Goal: Information Seeking & Learning: Learn about a topic

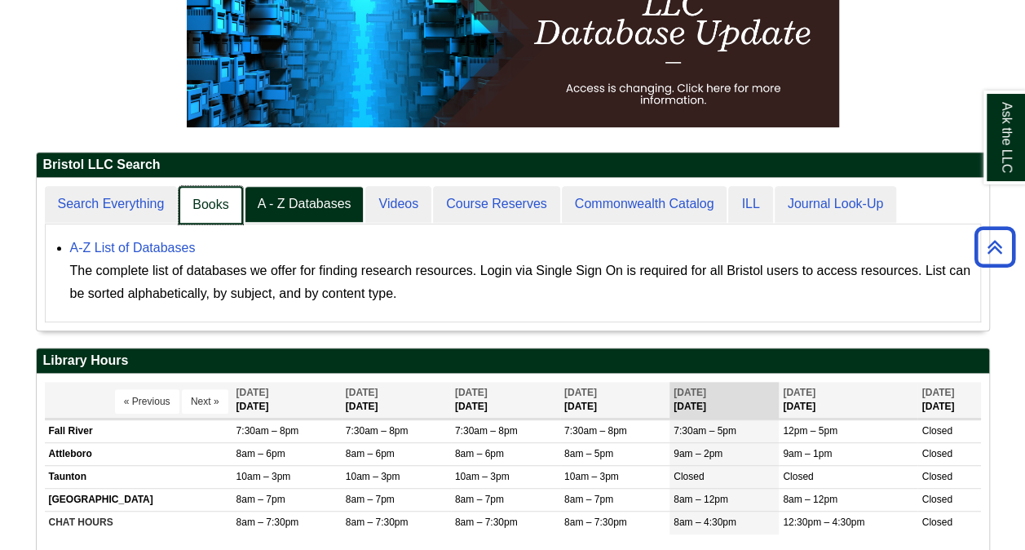
click at [195, 201] on link "Books" at bounding box center [211, 205] width 64 height 38
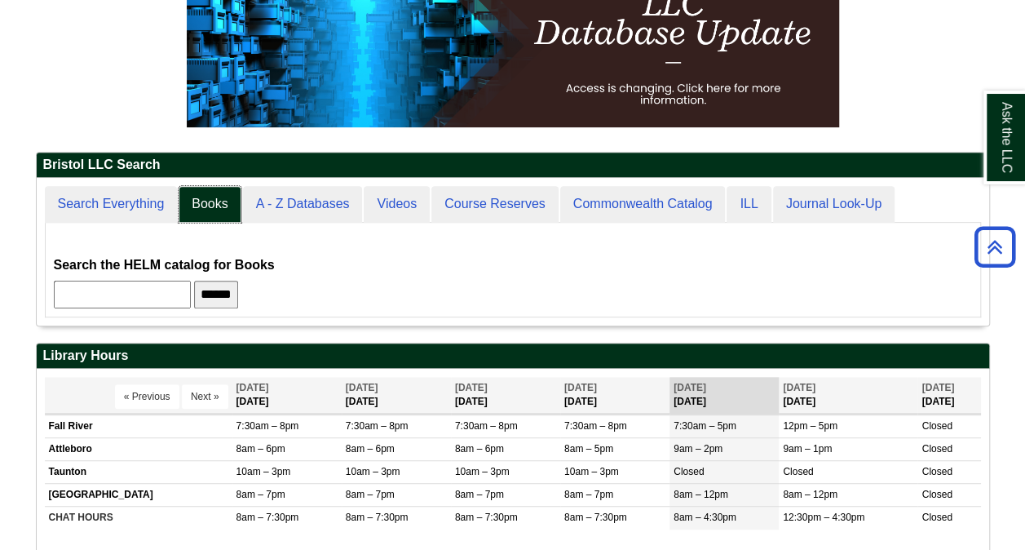
scroll to position [8, 8]
click at [146, 283] on input "text" at bounding box center [122, 295] width 137 height 28
type input "**********"
click at [194, 281] on input "******" at bounding box center [216, 295] width 44 height 28
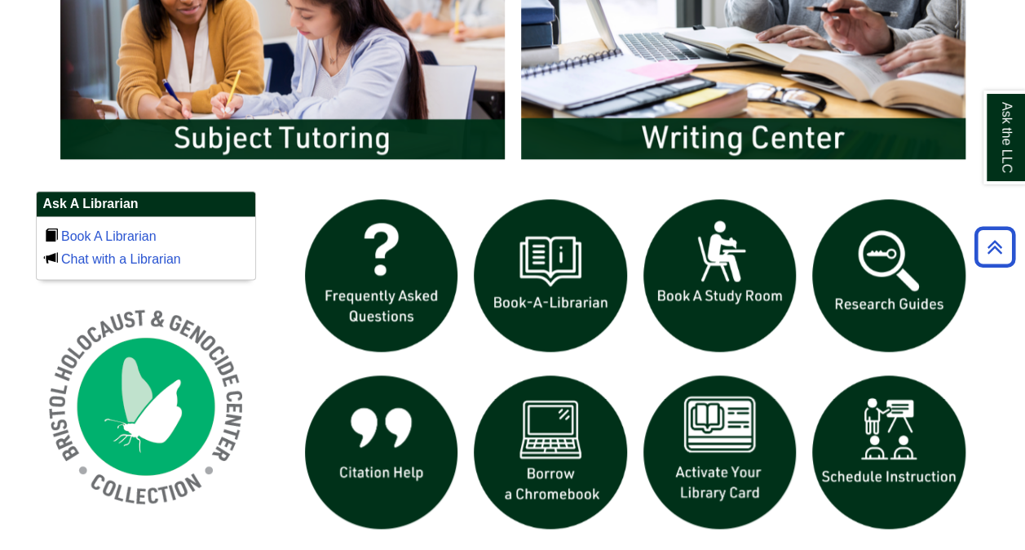
scroll to position [902, 0]
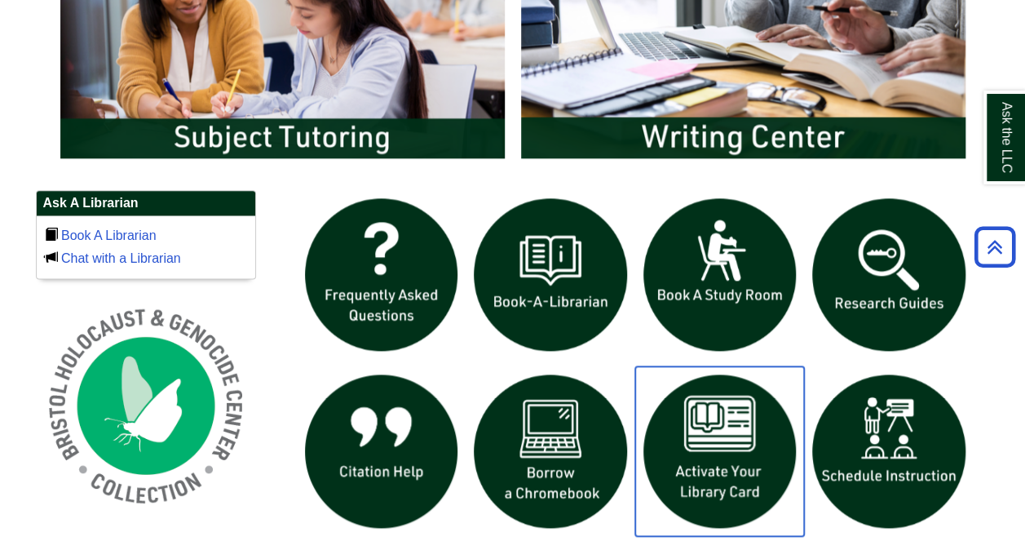
click at [718, 435] on img "slideshow" at bounding box center [720, 451] width 170 height 170
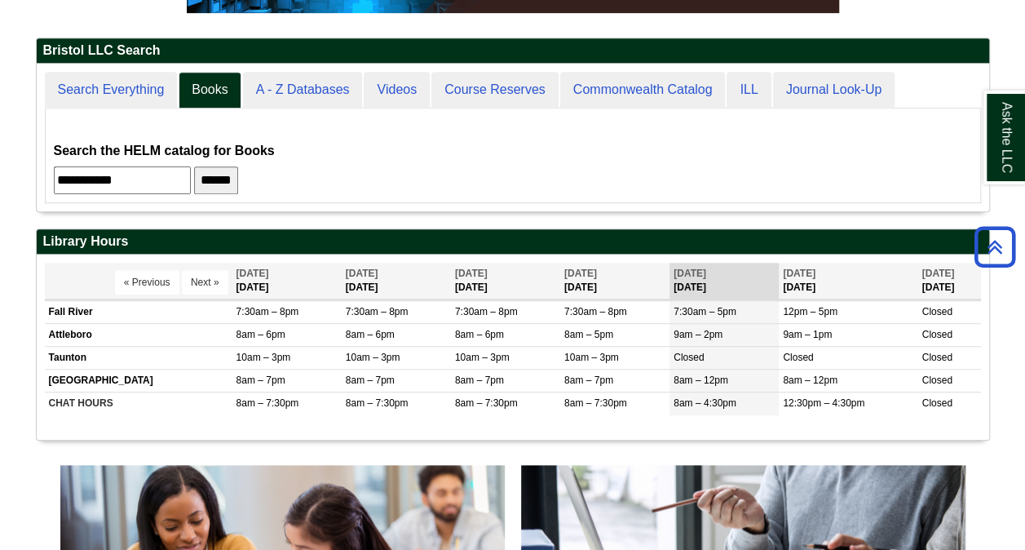
scroll to position [147, 952]
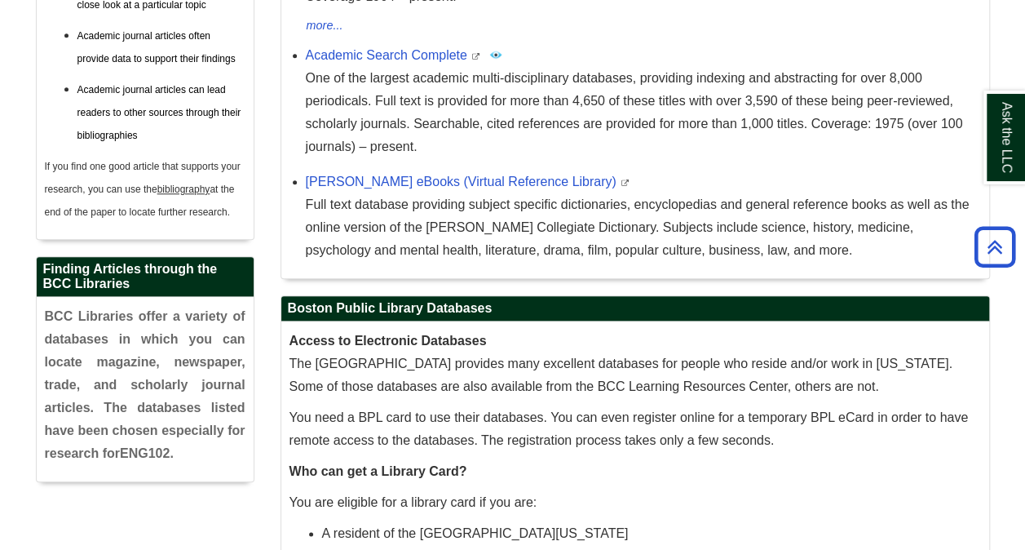
scroll to position [652, 0]
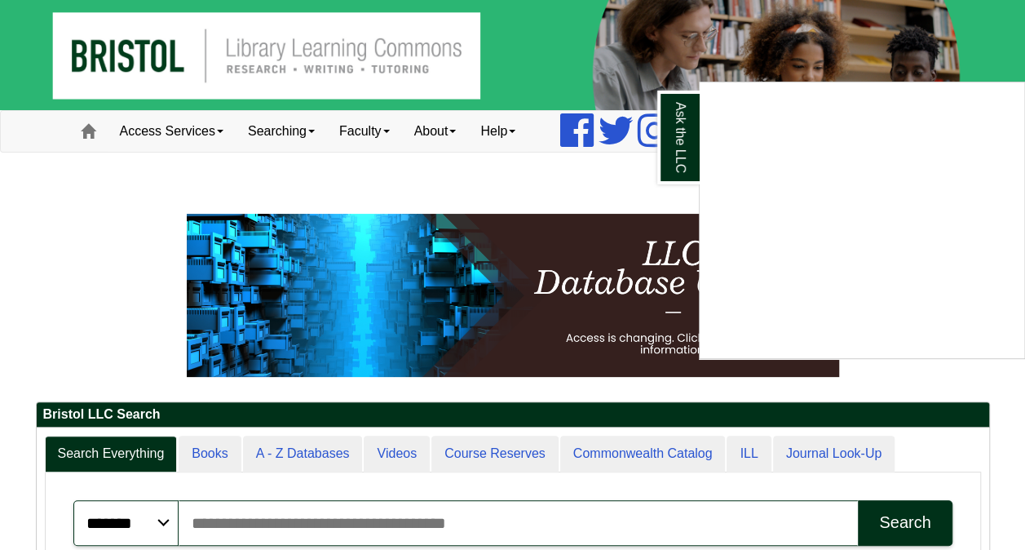
click at [302, 452] on div "Ask the LLC" at bounding box center [512, 275] width 1025 height 550
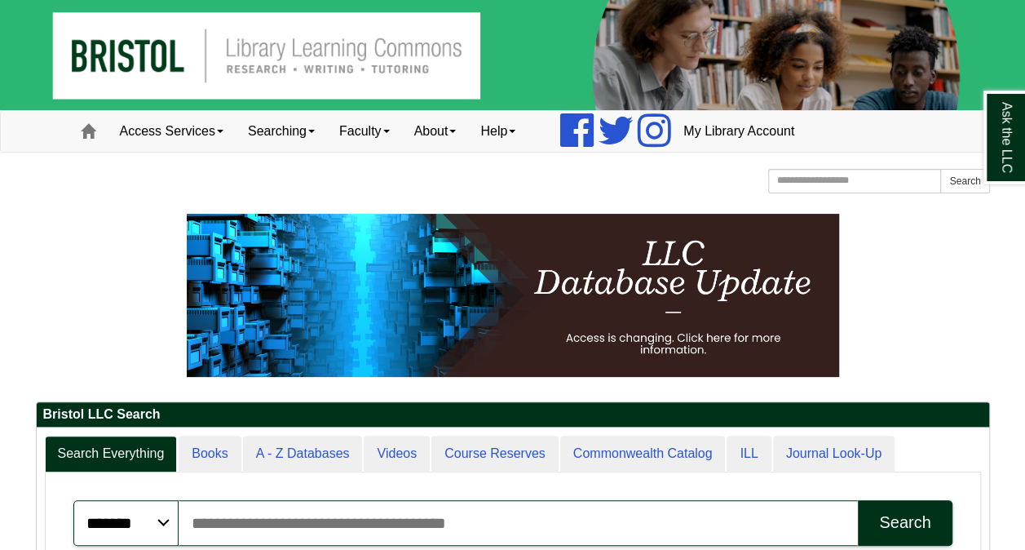
scroll to position [8, 8]
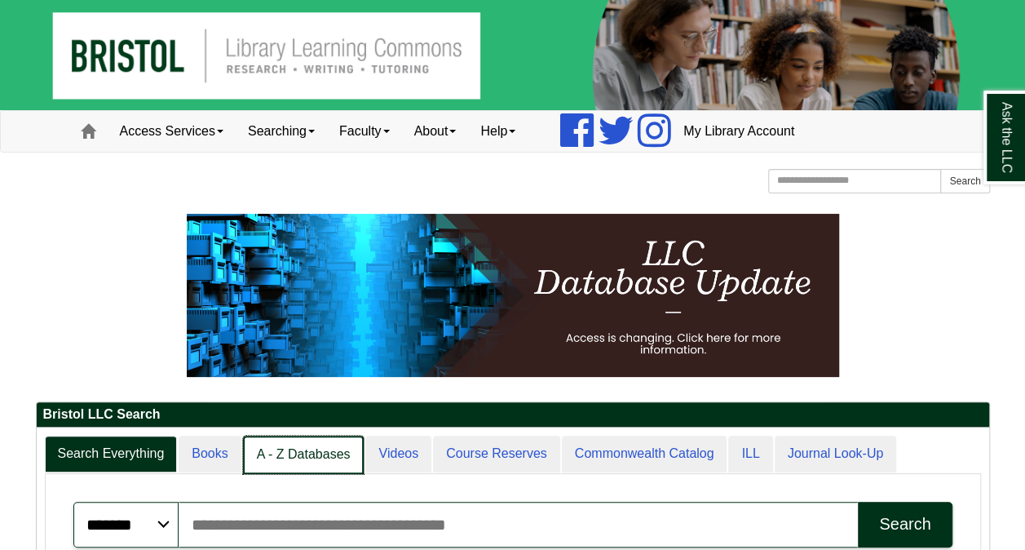
click at [302, 452] on link "A - Z Databases" at bounding box center [304, 454] width 122 height 38
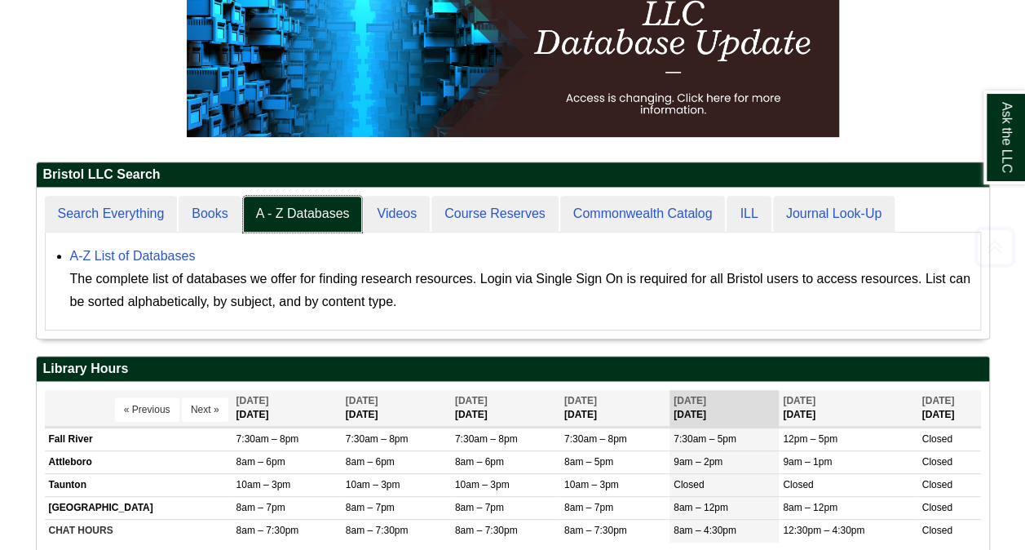
scroll to position [245, 0]
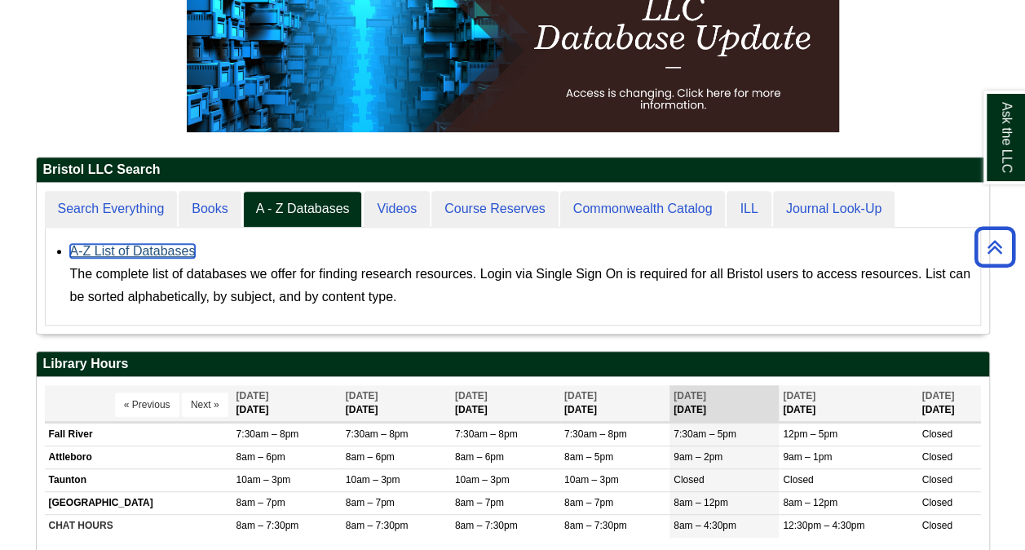
click at [142, 247] on link "A-Z List of Databases" at bounding box center [133, 251] width 126 height 14
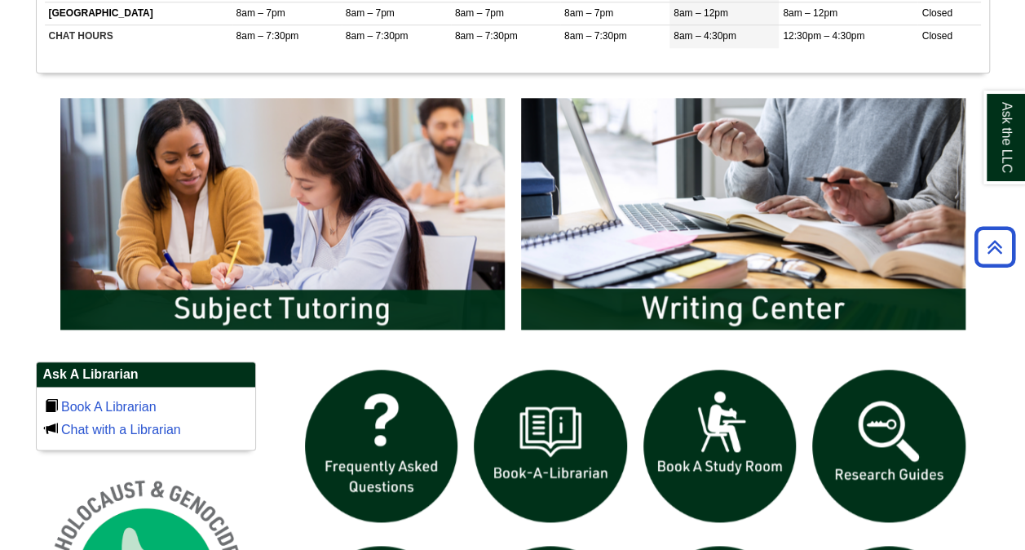
scroll to position [856, 0]
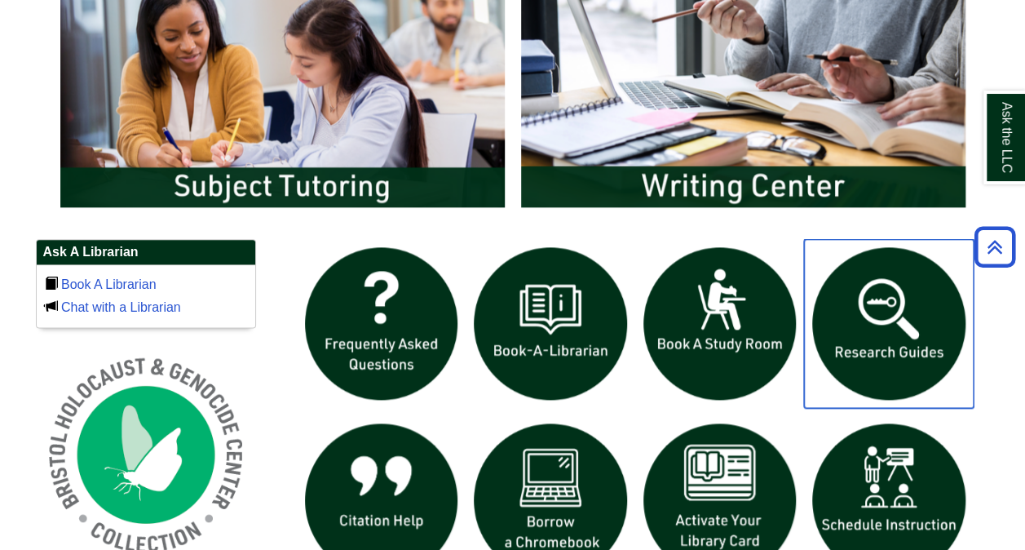
click at [914, 339] on img "slideshow" at bounding box center [889, 324] width 170 height 170
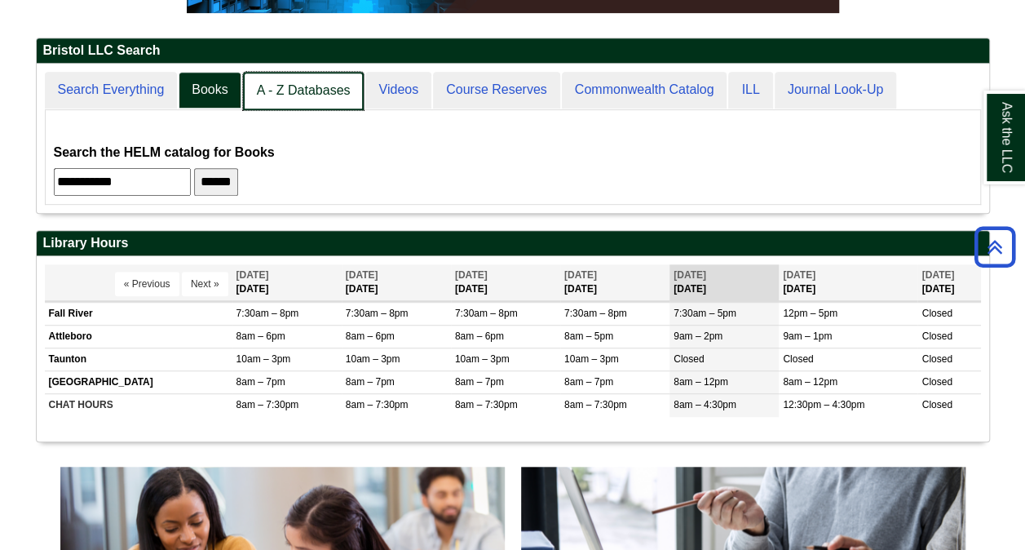
click at [308, 85] on link "A - Z Databases" at bounding box center [304, 91] width 122 height 38
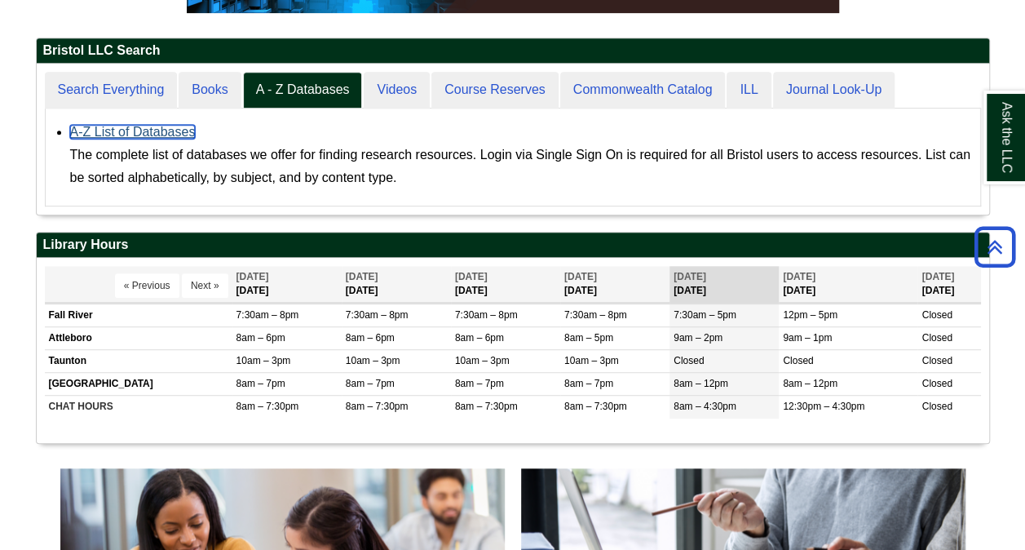
click at [153, 127] on link "A-Z List of Databases" at bounding box center [133, 132] width 126 height 14
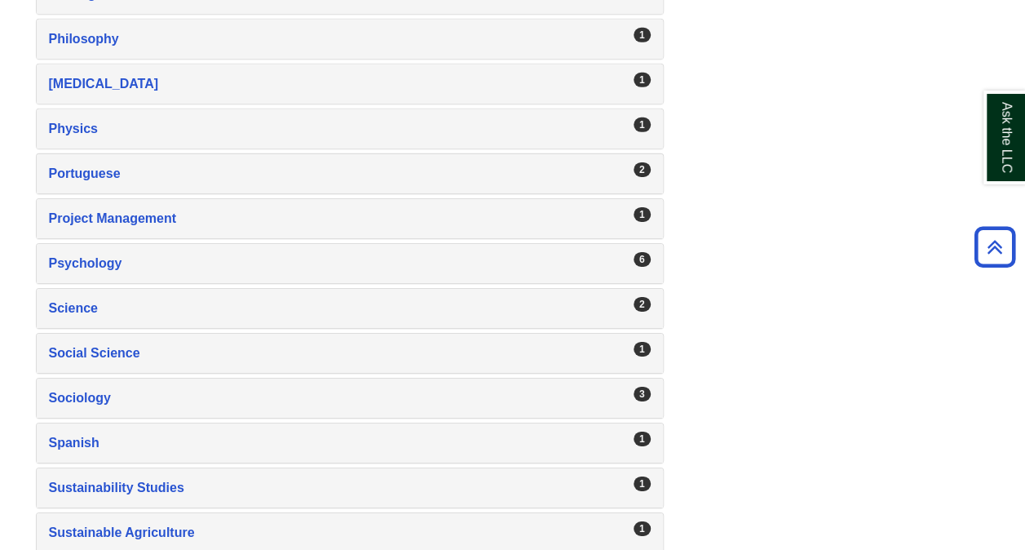
scroll to position [2611, 0]
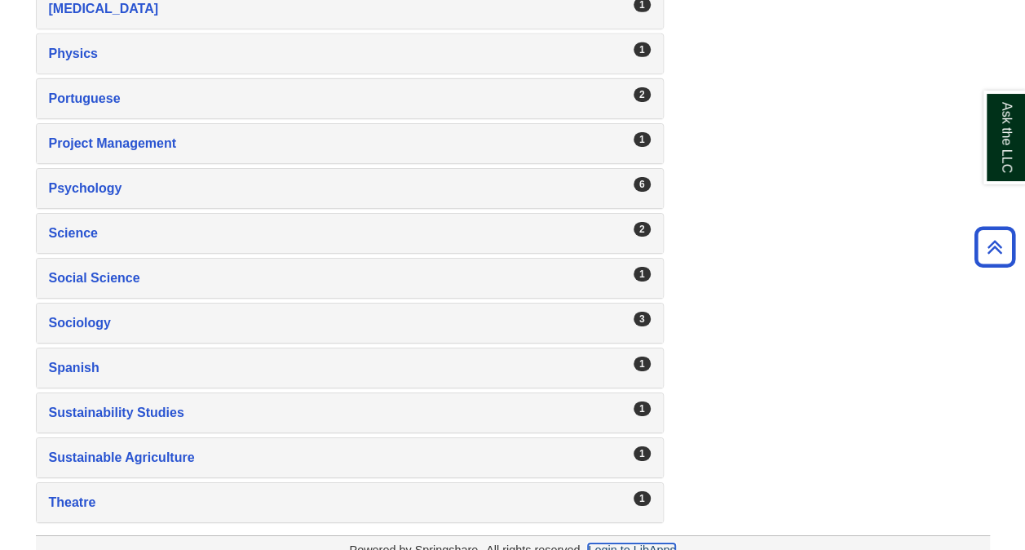
click at [643, 543] on link "Login to LibApps" at bounding box center [631, 549] width 87 height 13
